Goal: Navigation & Orientation: Find specific page/section

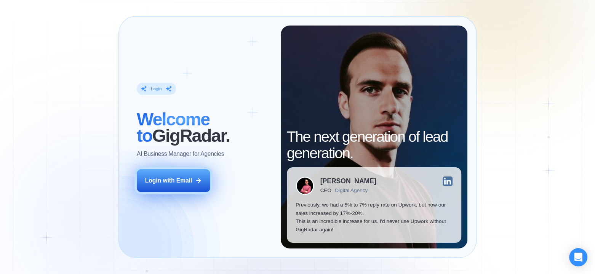
click at [181, 182] on div "Login with Email" at bounding box center [168, 180] width 47 height 8
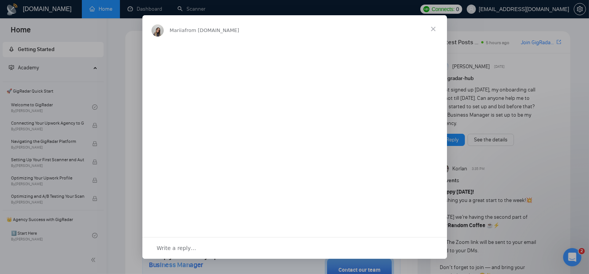
click at [436, 28] on span "Close" at bounding box center [433, 28] width 27 height 27
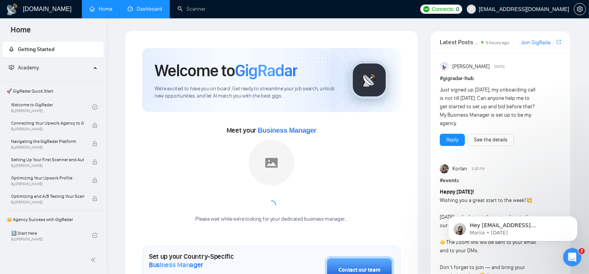
click at [152, 8] on link "Dashboard" at bounding box center [145, 9] width 35 height 6
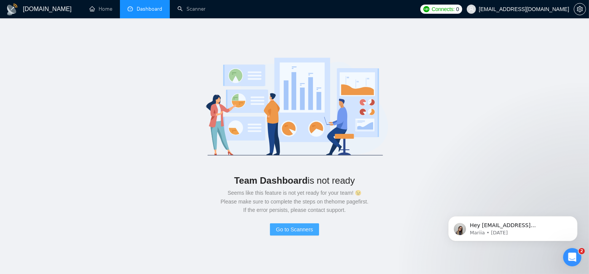
click at [299, 228] on span "Go to Scanners" at bounding box center [294, 229] width 37 height 8
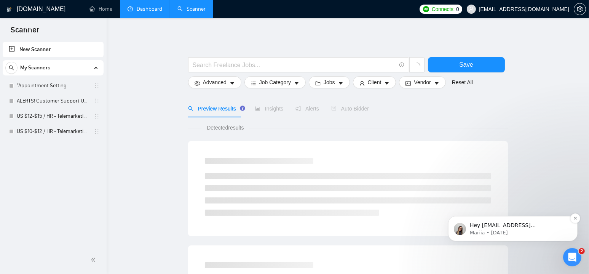
click at [548, 222] on p "Hey [EMAIL_ADDRESS][DOMAIN_NAME], Do you want to learn how to integrate GigRada…" at bounding box center [519, 225] width 98 height 8
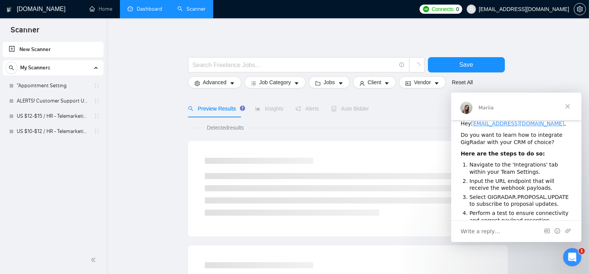
scroll to position [118, 0]
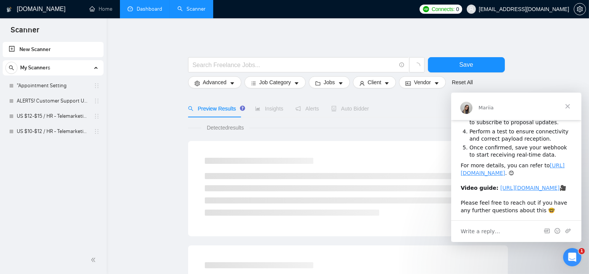
click at [485, 233] on span "Write a reply…" at bounding box center [480, 231] width 40 height 10
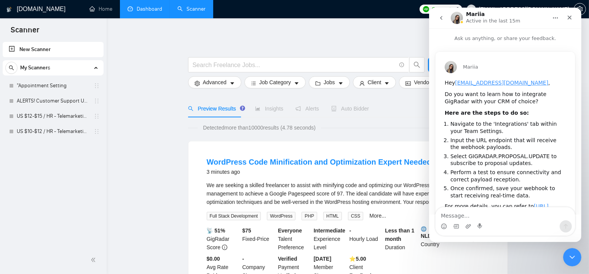
scroll to position [102, 0]
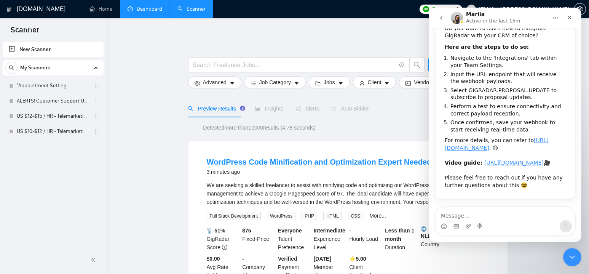
click at [146, 9] on link "Dashboard" at bounding box center [145, 9] width 35 height 6
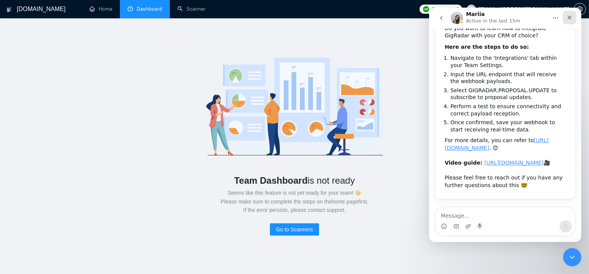
click at [569, 18] on icon "Close" at bounding box center [569, 18] width 4 height 4
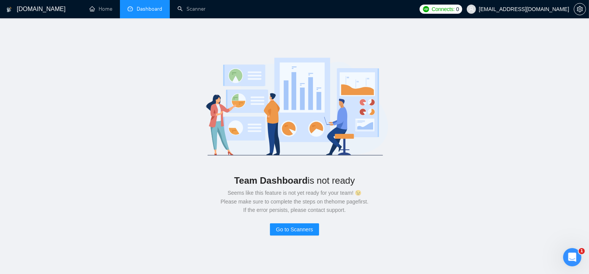
scroll to position [102, 0]
click at [534, 9] on span "[EMAIL_ADDRESS][DOMAIN_NAME]" at bounding box center [524, 9] width 90 height 0
